Goal: Information Seeking & Learning: Learn about a topic

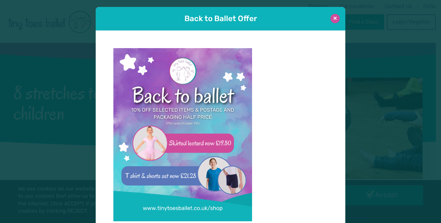
click at [332, 19] on button at bounding box center [334, 18] width 9 height 9
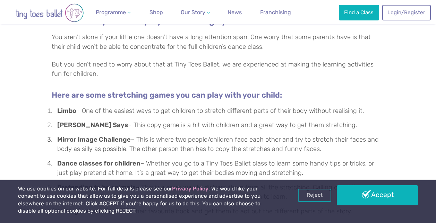
scroll to position [1308, 0]
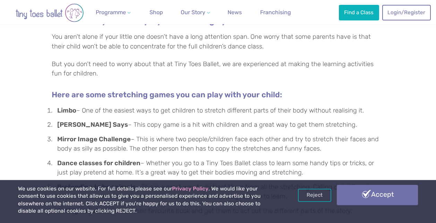
click at [385, 199] on link "Accept" at bounding box center [377, 195] width 81 height 20
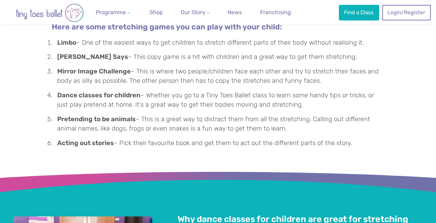
scroll to position [1374, 0]
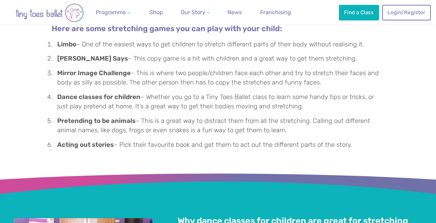
click at [135, 70] on li "Mirror Image Challenge – This is where two people/children face each other and …" at bounding box center [219, 78] width 330 height 19
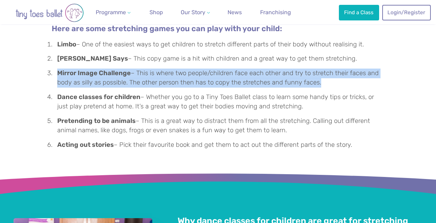
click at [135, 70] on li "Mirror Image Challenge – This is where two people/children face each other and …" at bounding box center [219, 78] width 330 height 19
copy ol "Mirror Image Challenge – This is where two people/children face each other and …"
